Goal: Information Seeking & Learning: Learn about a topic

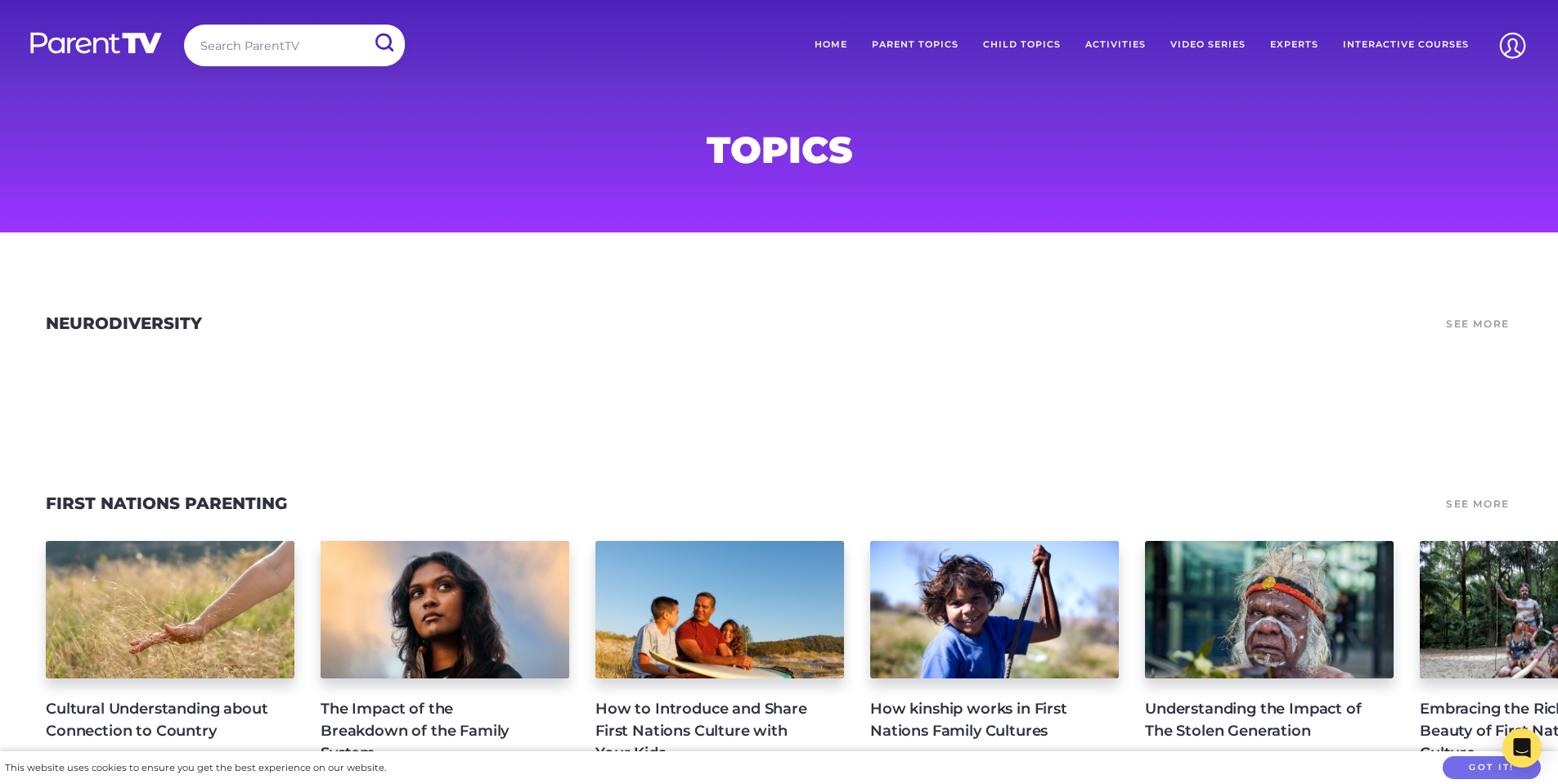
click at [275, 49] on input "search" at bounding box center [294, 45] width 221 height 41
click at [362, 24] on input "submit" at bounding box center [384, 43] width 42 height 37
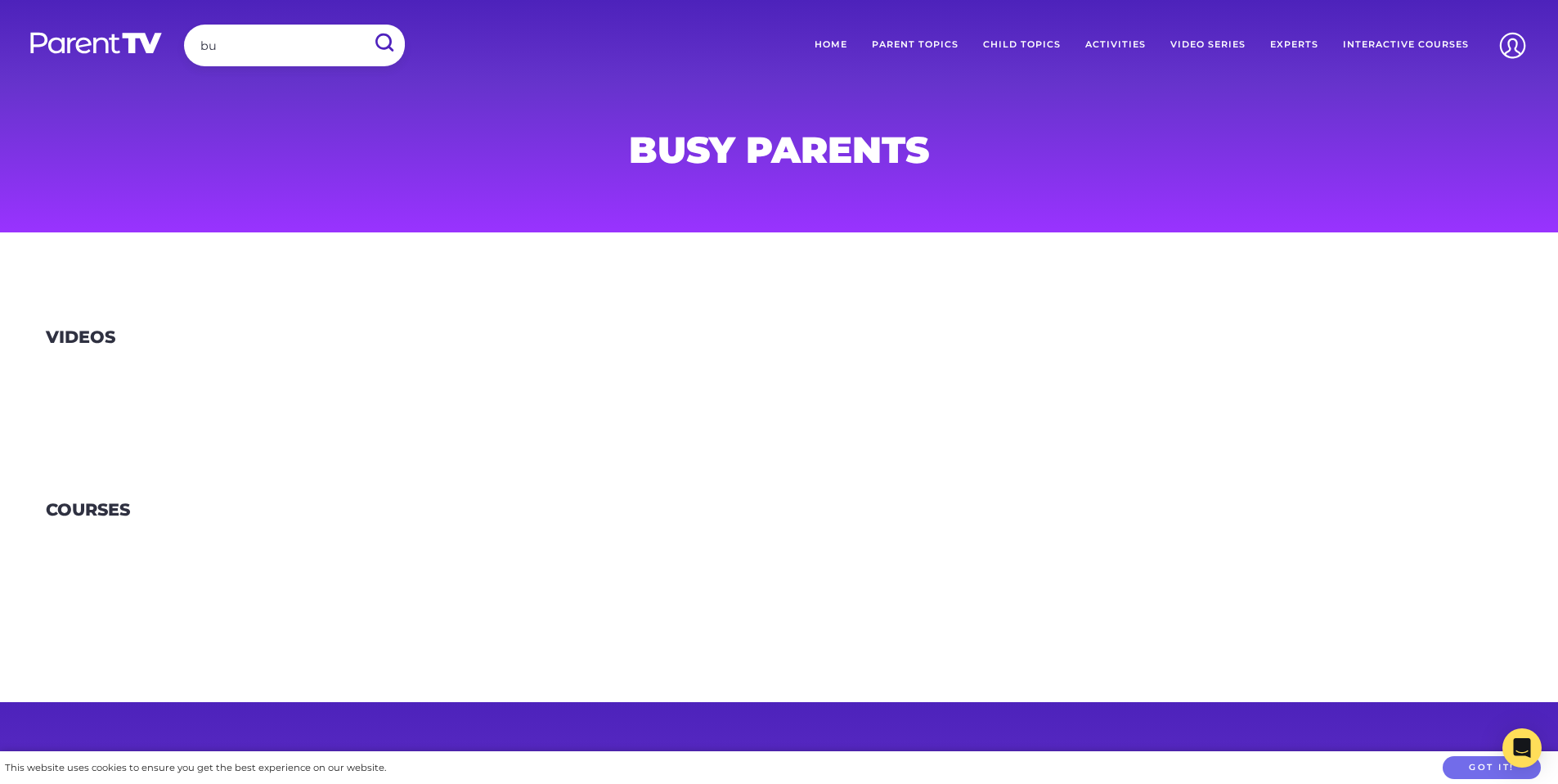
type input "b"
type input "talking to your child"
click at [362, 24] on input "submit" at bounding box center [384, 43] width 42 height 37
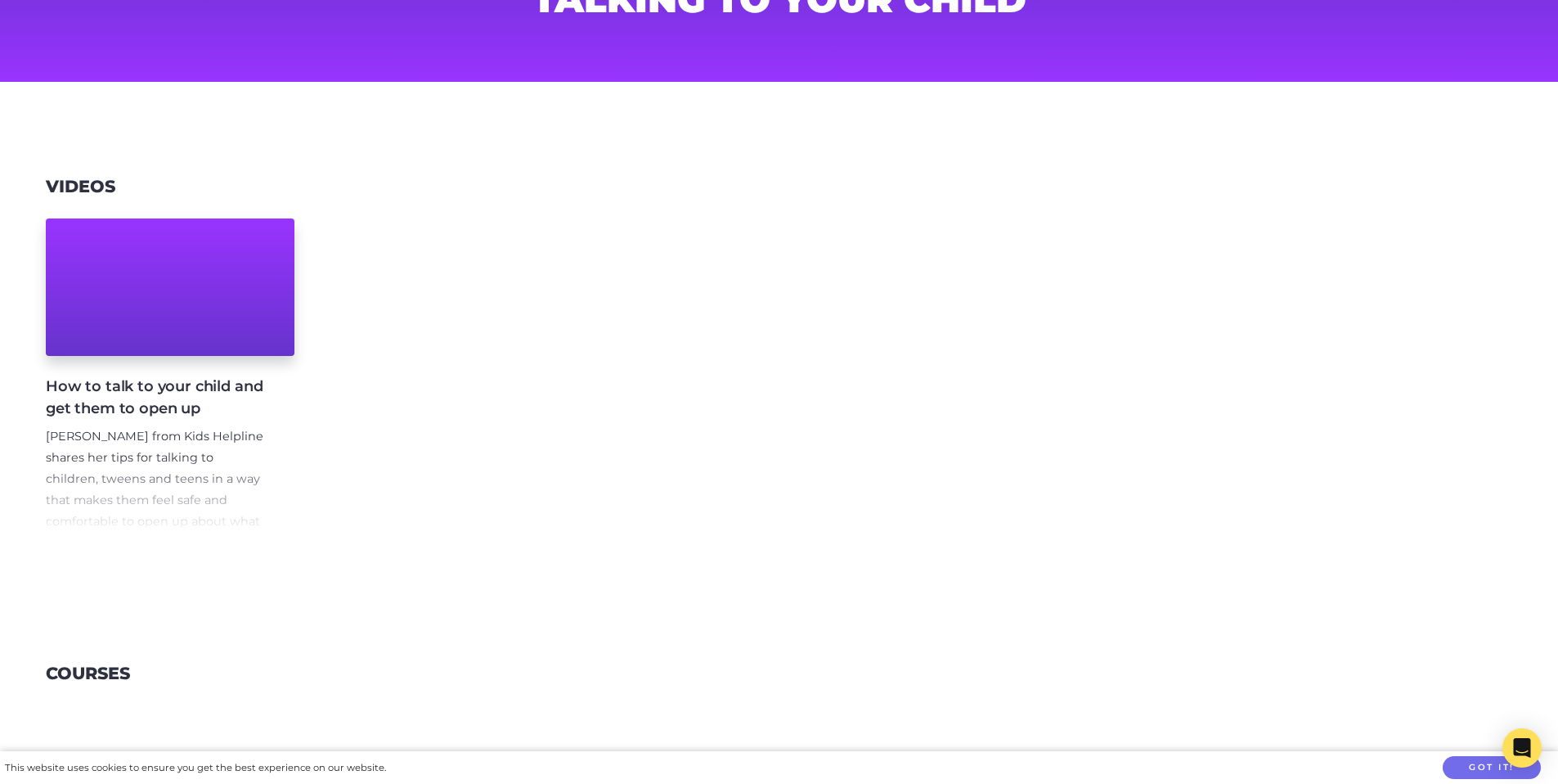
scroll to position [165, 0]
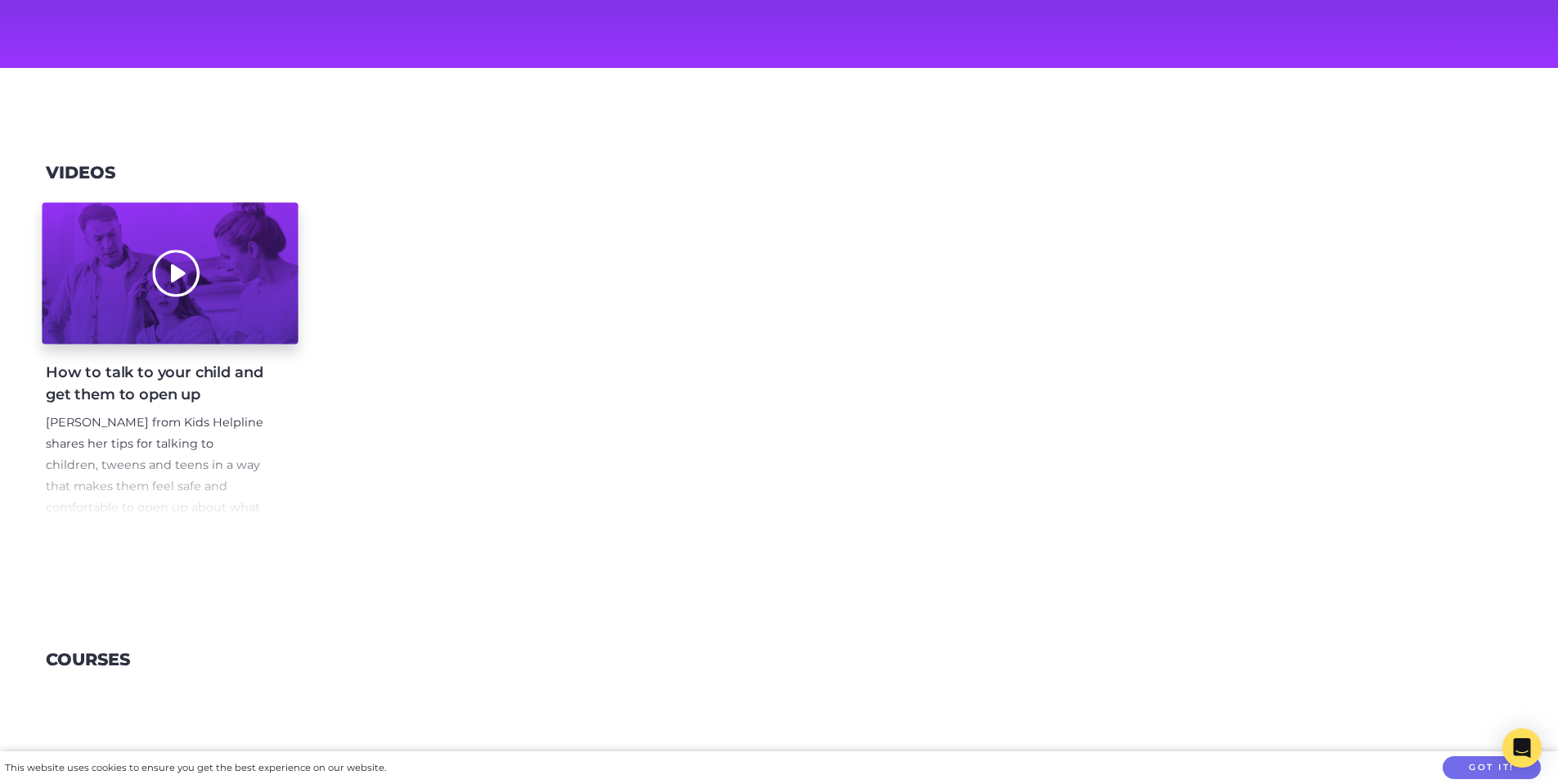
click at [169, 271] on div at bounding box center [169, 274] width 256 height 142
